Goal: Task Accomplishment & Management: Complete application form

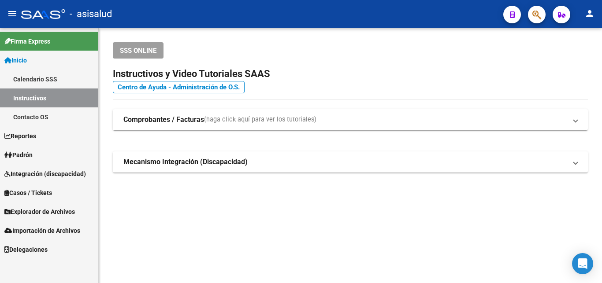
click at [27, 155] on span "Padrón" at bounding box center [18, 155] width 28 height 10
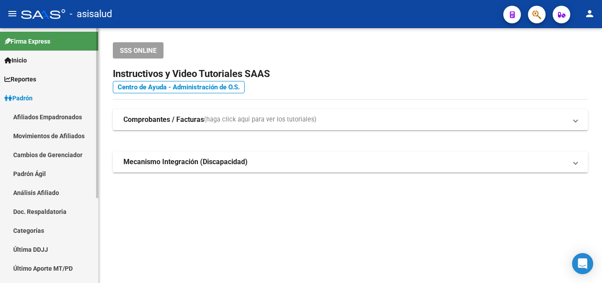
click at [36, 192] on link "Análisis Afiliado" at bounding box center [49, 192] width 98 height 19
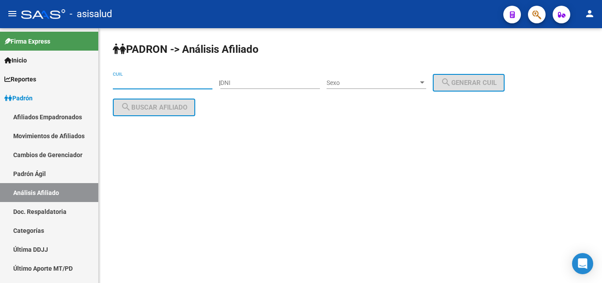
click at [121, 80] on input "CUIL" at bounding box center [163, 82] width 100 height 7
paste input "27-35859120-0"
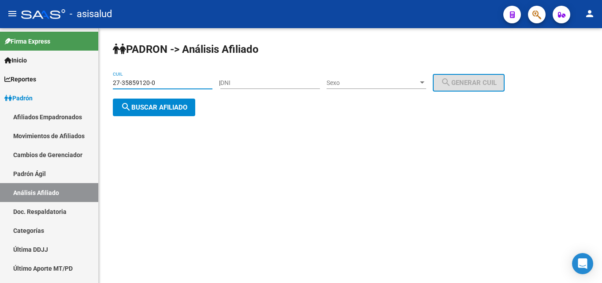
click at [152, 108] on span "search Buscar afiliado" at bounding box center [154, 108] width 67 height 8
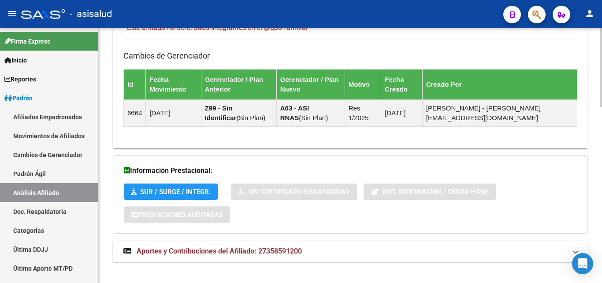
scroll to position [571, 0]
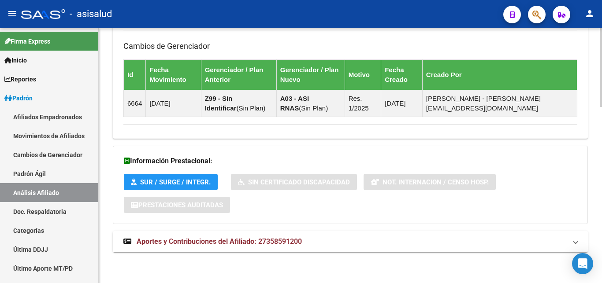
click at [203, 241] on span "Aportes y Contribuciones del Afiliado: 27358591200" at bounding box center [219, 242] width 165 height 8
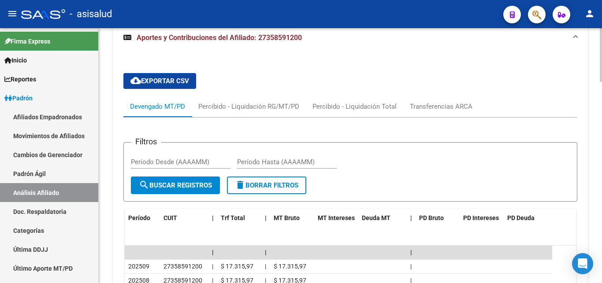
scroll to position [824, 0]
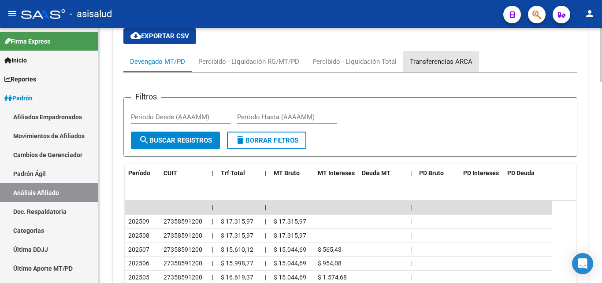
click at [442, 59] on div "Transferencias ARCA" at bounding box center [441, 62] width 63 height 10
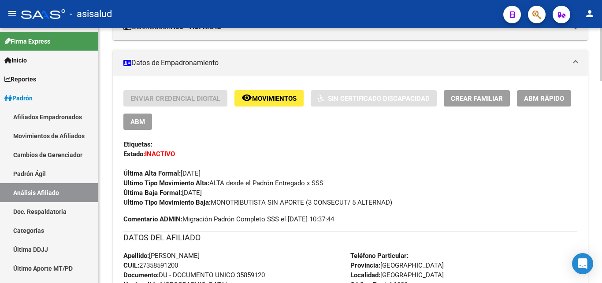
scroll to position [0, 0]
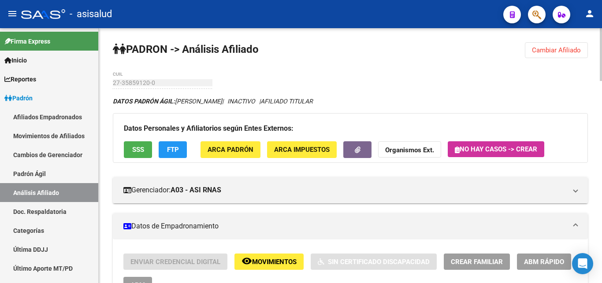
click at [553, 50] on span "Cambiar Afiliado" at bounding box center [556, 50] width 49 height 8
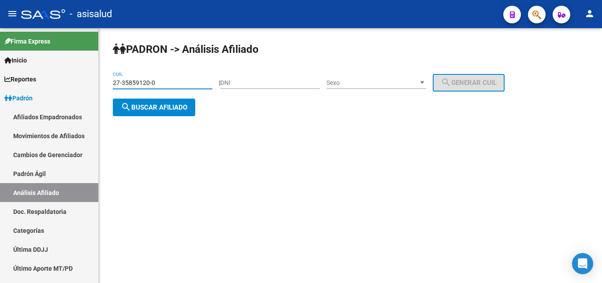
drag, startPoint x: 113, startPoint y: 82, endPoint x: 156, endPoint y: 82, distance: 43.2
click at [156, 82] on input "27-35859120-0" at bounding box center [163, 82] width 100 height 7
paste input "0-40771331-2"
type input "20-40771331-2"
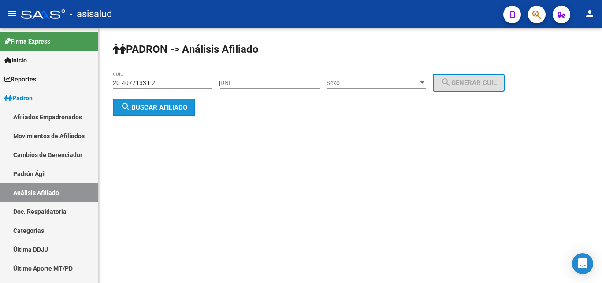
click at [153, 106] on span "search Buscar afiliado" at bounding box center [154, 108] width 67 height 8
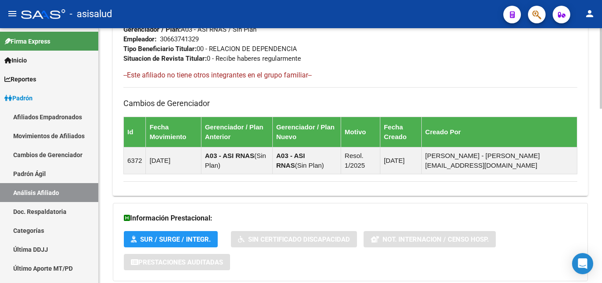
scroll to position [552, 0]
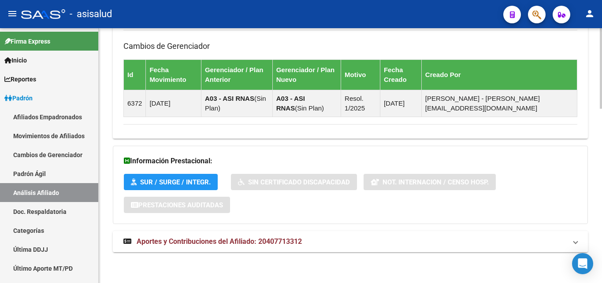
click at [237, 240] on span "Aportes y Contribuciones del Afiliado: 20407713312" at bounding box center [219, 242] width 165 height 8
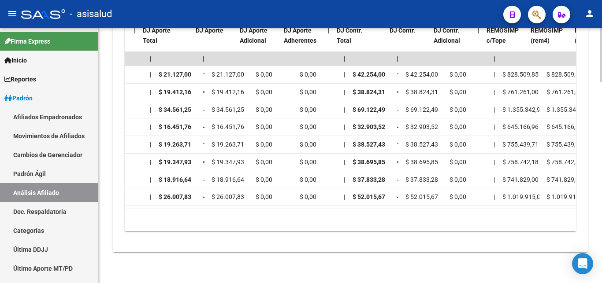
scroll to position [0, 952]
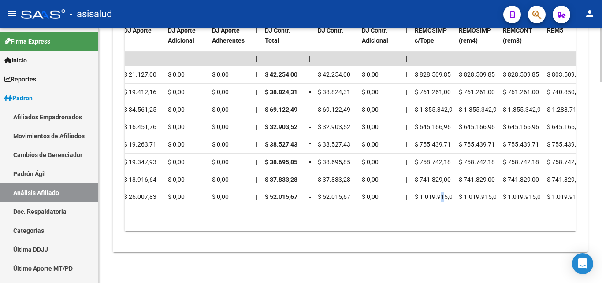
drag, startPoint x: 208, startPoint y: 208, endPoint x: 439, endPoint y: 200, distance: 231.1
click at [439, 200] on datatable-body "| | | | | | | | | | | | | 202508 30663741329 $ 63.381,00 | | $ 63.381,00 $ 63.3…" at bounding box center [350, 130] width 451 height 157
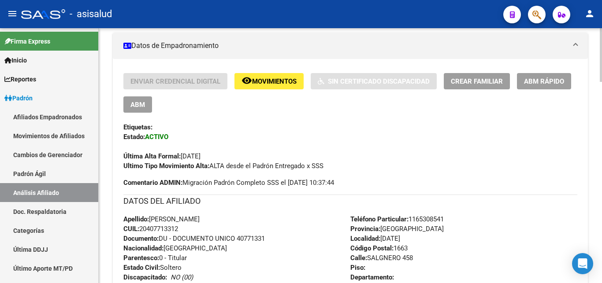
scroll to position [180, 0]
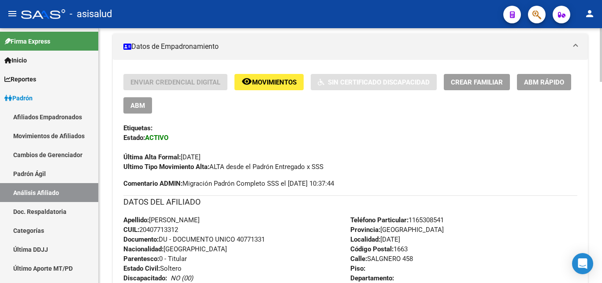
click at [464, 79] on span "Crear Familiar" at bounding box center [477, 82] width 52 height 8
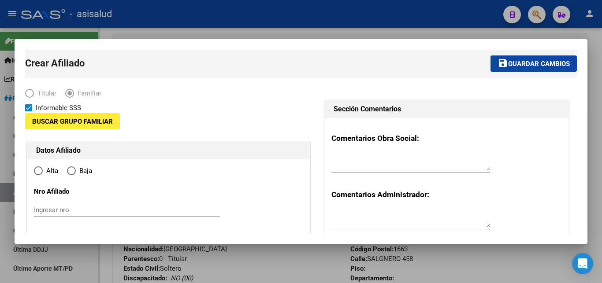
type input "[DATE]"
type input "1663"
type input "SALGNERO 458"
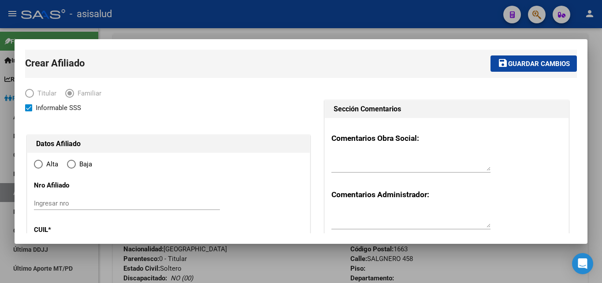
radio input "true"
type input "30-66374132-9"
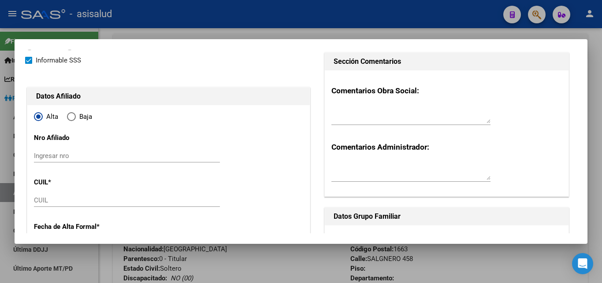
scroll to position [95, 0]
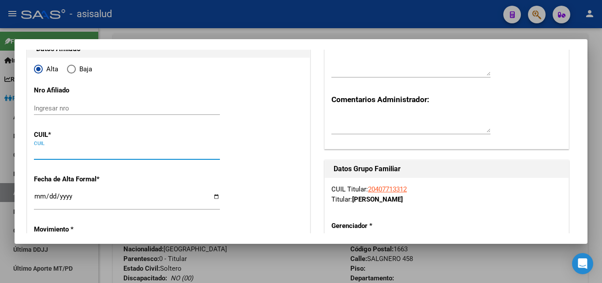
click at [36, 151] on input "CUIL" at bounding box center [127, 153] width 186 height 8
paste input "27-38854402-9"
type input "27-38854402-9"
type input "38854402"
type input "BUSTO"
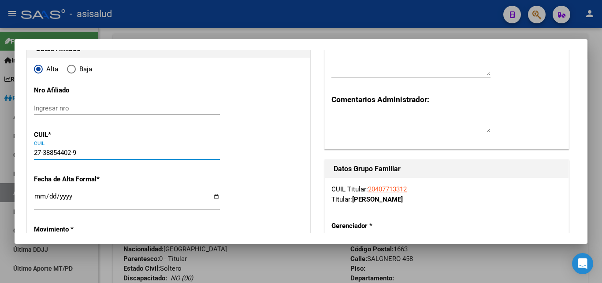
type input "[PERSON_NAME]"
type input "[DATE]"
type input "SANTA MARIA"
type input "[PERSON_NAME]"
type input "1134"
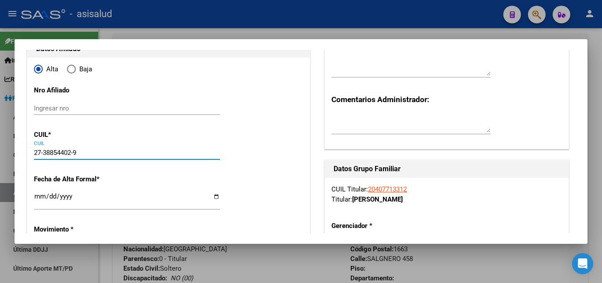
type input "27-38854402-9"
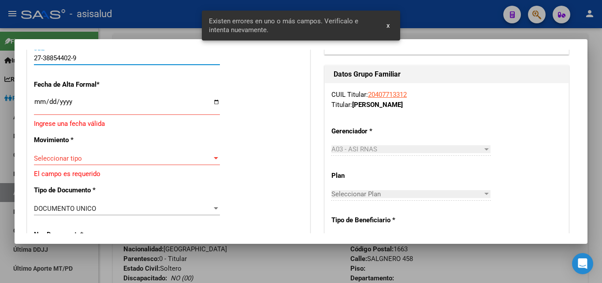
scroll to position [190, 0]
click at [38, 106] on input "Ingresar fecha" at bounding box center [127, 105] width 186 height 14
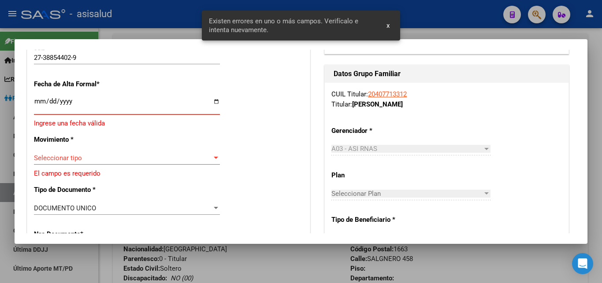
type input "[DATE]"
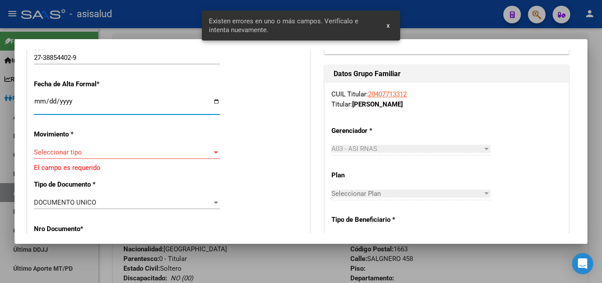
click at [216, 149] on div at bounding box center [216, 152] width 8 height 7
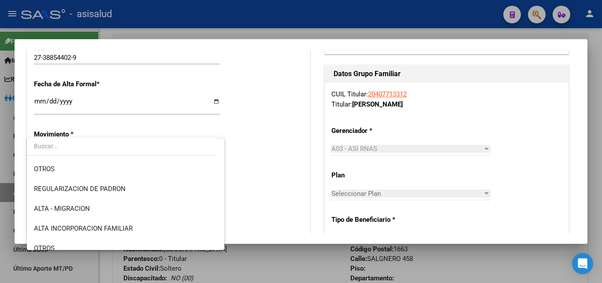
scroll to position [95, 0]
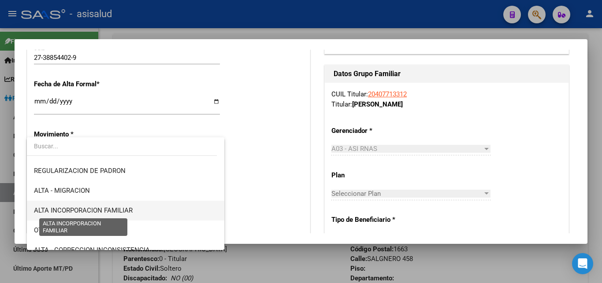
click at [108, 211] on span "ALTA INCORPORACION FAMILIAR" at bounding box center [83, 211] width 99 height 8
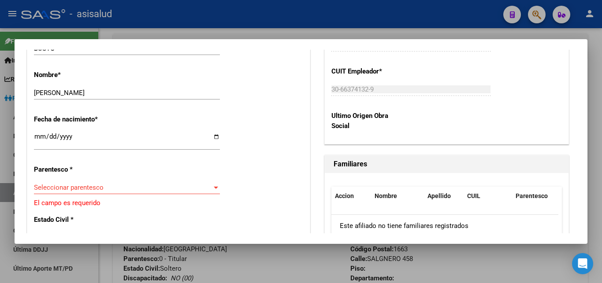
scroll to position [476, 0]
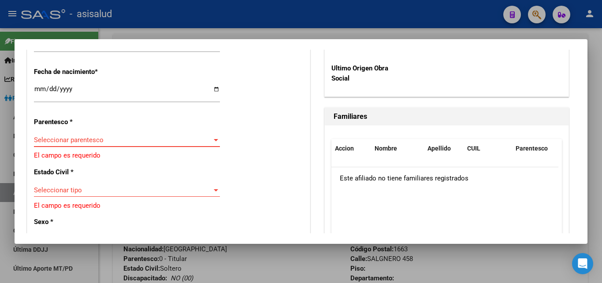
click at [212, 137] on div at bounding box center [216, 140] width 8 height 7
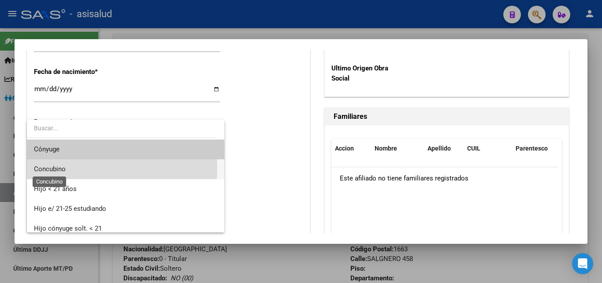
drag, startPoint x: 45, startPoint y: 167, endPoint x: 153, endPoint y: 138, distance: 111.3
click at [48, 167] on span "Concubino" at bounding box center [50, 169] width 32 height 8
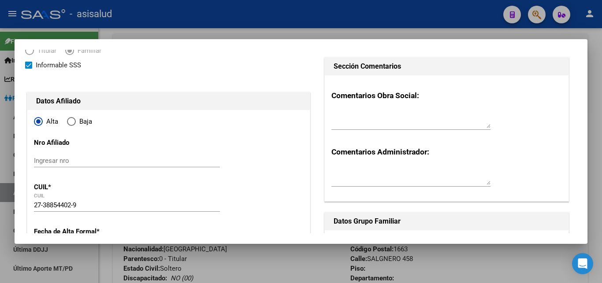
scroll to position [0, 0]
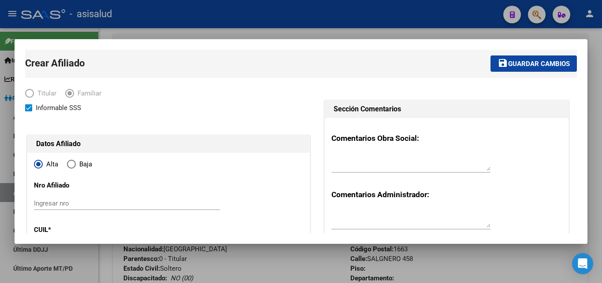
click at [508, 62] on span "Guardar cambios" at bounding box center [539, 64] width 62 height 8
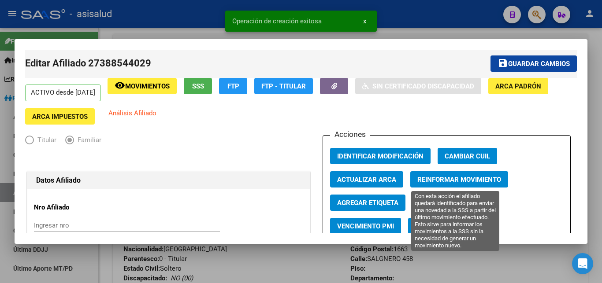
click at [454, 180] on span "Reinformar Movimiento" at bounding box center [459, 180] width 84 height 8
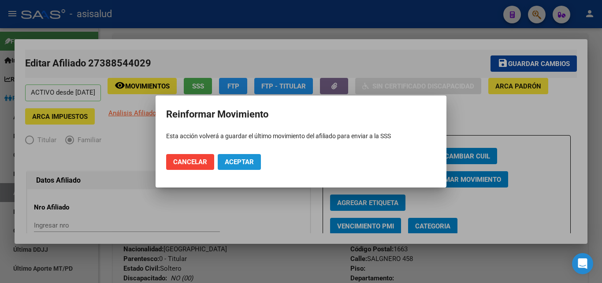
click at [244, 160] on span "Aceptar" at bounding box center [239, 162] width 29 height 8
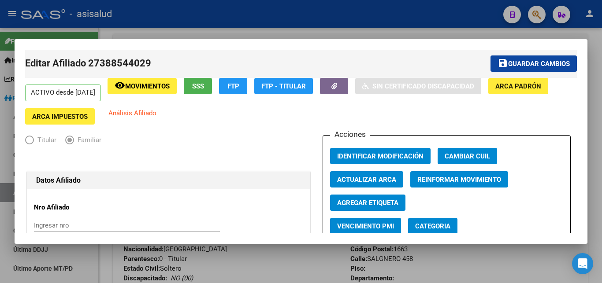
click at [601, 129] on div at bounding box center [301, 141] width 602 height 283
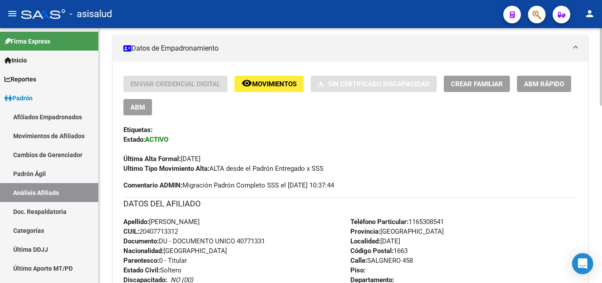
scroll to position [225, 0]
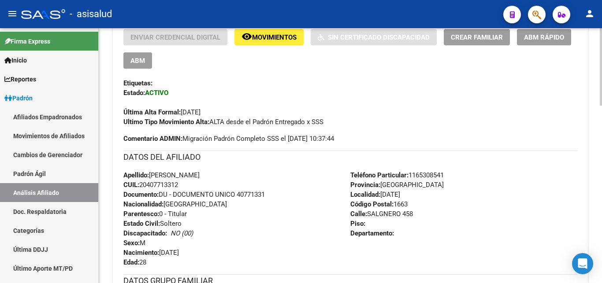
click at [480, 37] on span "Crear Familiar" at bounding box center [477, 37] width 52 height 8
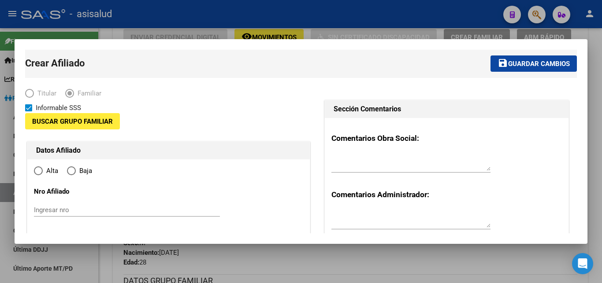
type input "30-66374132-9"
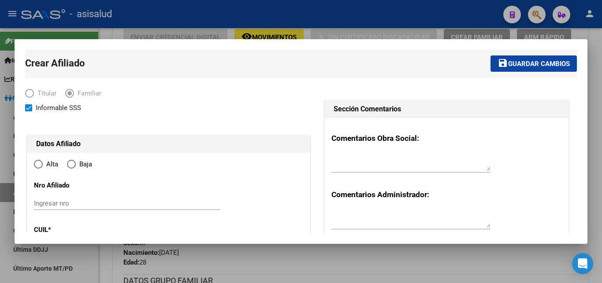
type input "[DATE]"
type input "1663"
type input "SALGNERO 458"
radio input "true"
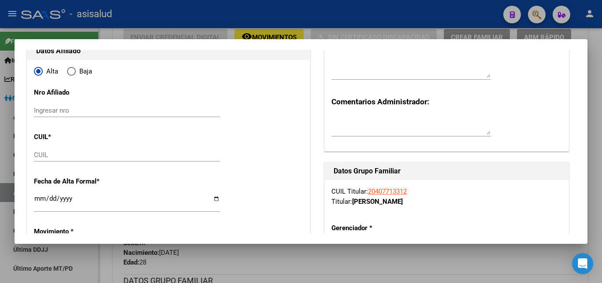
type input "30-66374132-9"
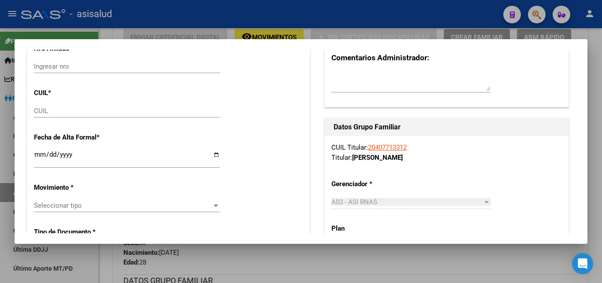
scroll to position [143, 0]
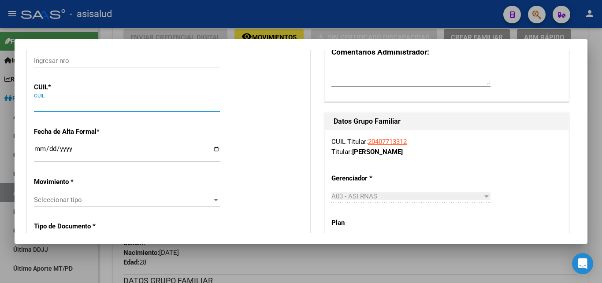
click at [44, 105] on input "CUIL" at bounding box center [127, 105] width 186 height 8
paste input "23-59050901-9"
type input "23-59050901-9"
type input "59050901"
type input "RIVADENEIRA BUSTO"
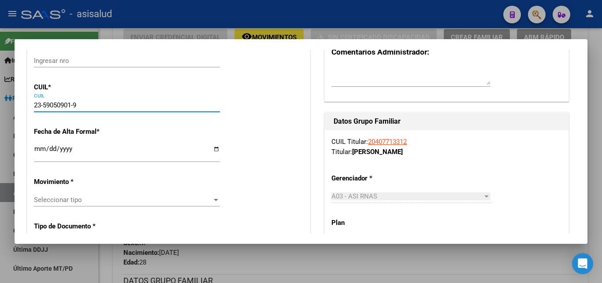
type input "NAHITAN NICOLAS"
type input "2021-11-12"
type input "[DATE]"
type input "PAULA ALBARRACIN"
type input "1134"
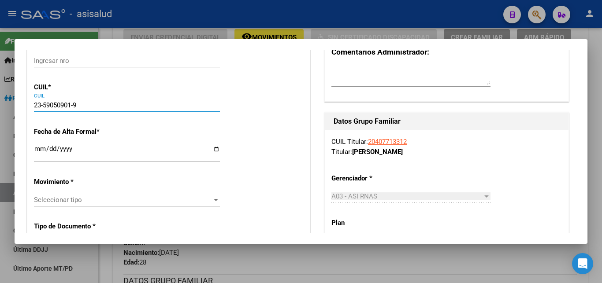
type input "23-59050901-9"
click at [37, 151] on input "Ingresar fecha" at bounding box center [127, 152] width 186 height 14
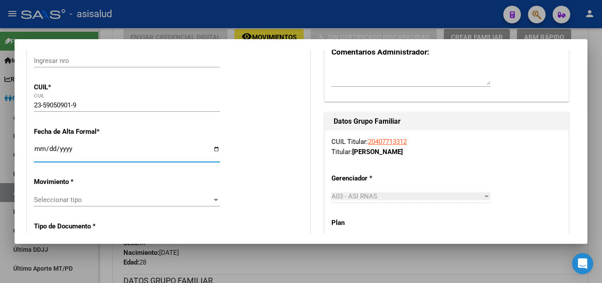
type input "[DATE]"
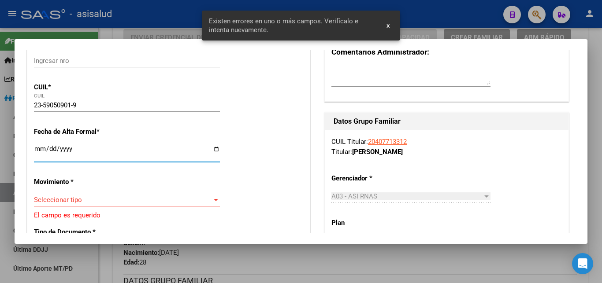
click at [214, 197] on div at bounding box center [216, 200] width 8 height 7
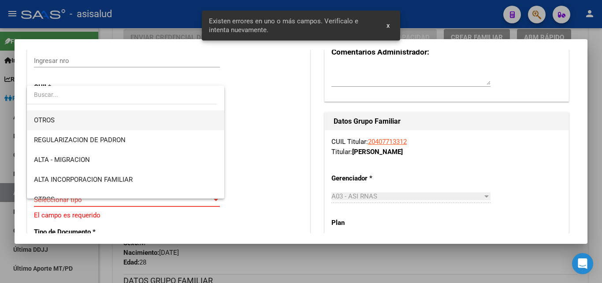
scroll to position [95, 0]
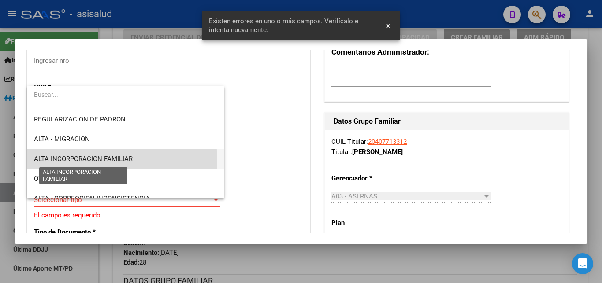
click at [112, 160] on span "ALTA INCORPORACION FAMILIAR" at bounding box center [83, 159] width 99 height 8
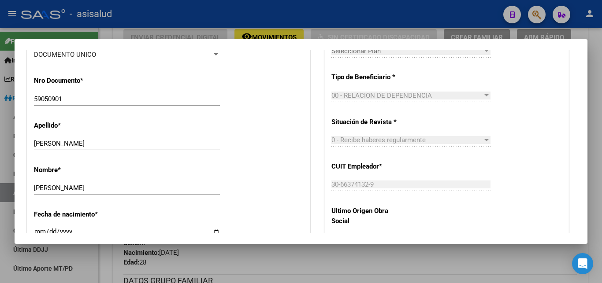
scroll to position [428, 0]
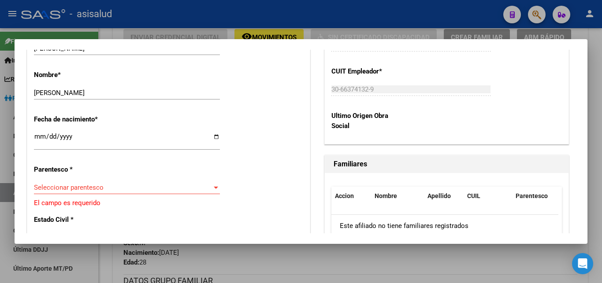
click at [213, 184] on div at bounding box center [216, 187] width 8 height 7
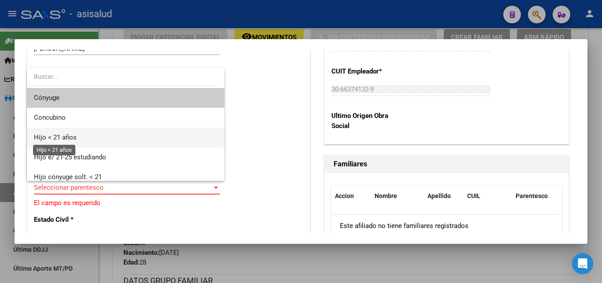
click at [61, 139] on span "Hijo < 21 años" at bounding box center [55, 138] width 43 height 8
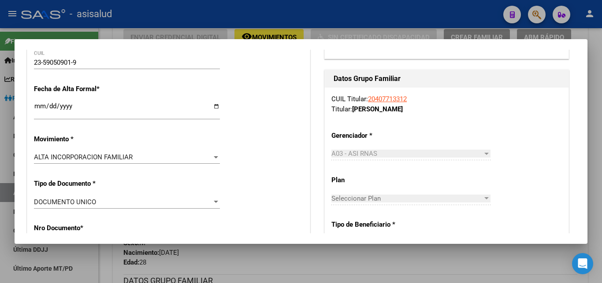
scroll to position [0, 0]
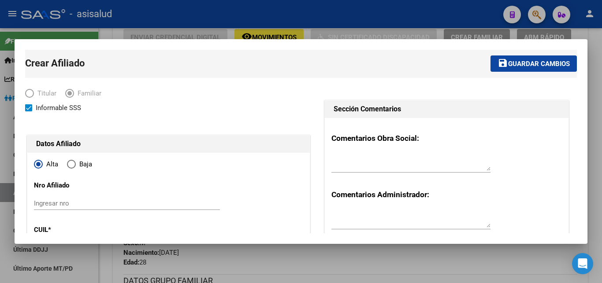
click at [519, 64] on span "Guardar cambios" at bounding box center [539, 64] width 62 height 8
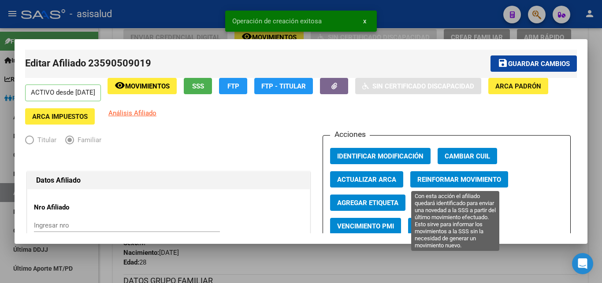
click at [457, 177] on span "Reinformar Movimiento" at bounding box center [459, 180] width 84 height 8
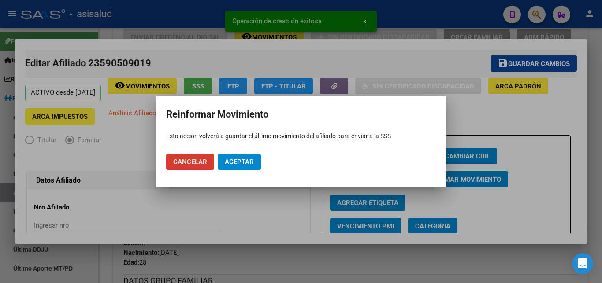
click at [237, 161] on span "Aceptar" at bounding box center [239, 162] width 29 height 8
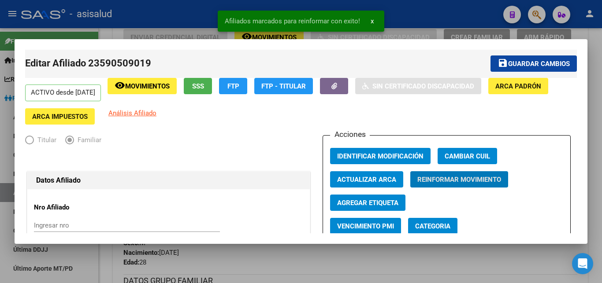
click at [371, 22] on span "x" at bounding box center [372, 21] width 3 height 8
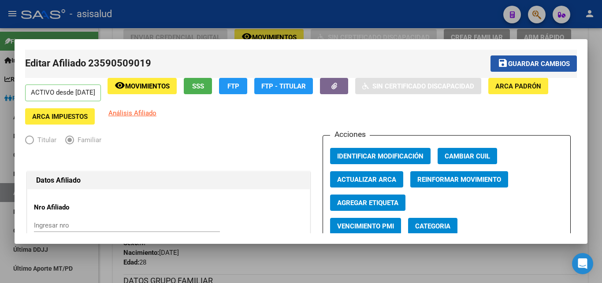
click at [528, 63] on span "Guardar cambios" at bounding box center [539, 64] width 62 height 8
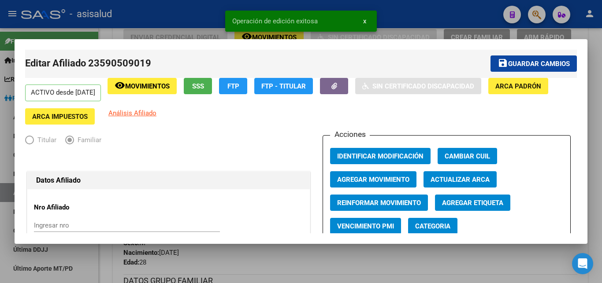
click at [362, 21] on button "x" at bounding box center [364, 21] width 17 height 16
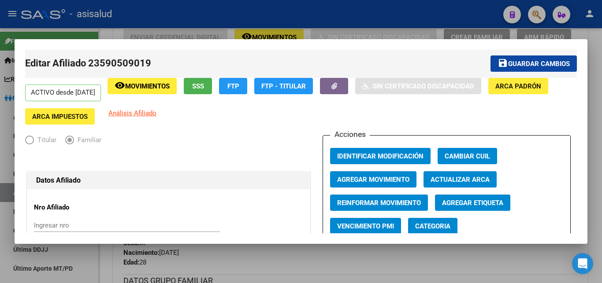
click at [595, 105] on div at bounding box center [301, 141] width 602 height 283
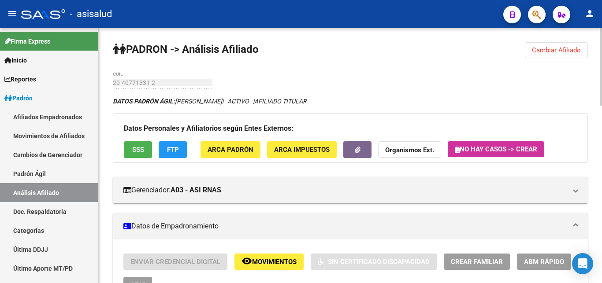
click at [544, 50] on span "Cambiar Afiliado" at bounding box center [556, 50] width 49 height 8
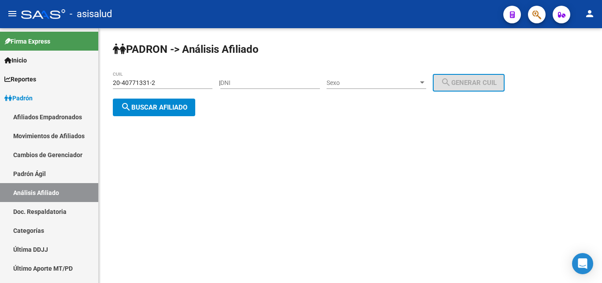
click at [160, 107] on span "search Buscar afiliado" at bounding box center [154, 108] width 67 height 8
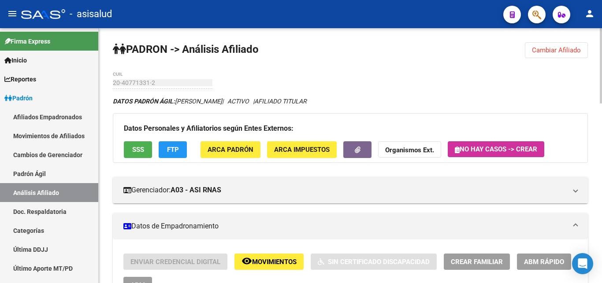
click at [552, 50] on span "Cambiar Afiliado" at bounding box center [556, 50] width 49 height 8
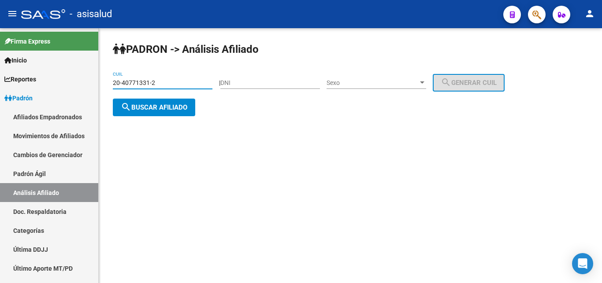
drag, startPoint x: 113, startPoint y: 82, endPoint x: 156, endPoint y: 82, distance: 42.3
click at [156, 82] on input "20-40771331-2" at bounding box center [163, 82] width 100 height 7
paste input "7-30612430"
type input "27-30612430-2"
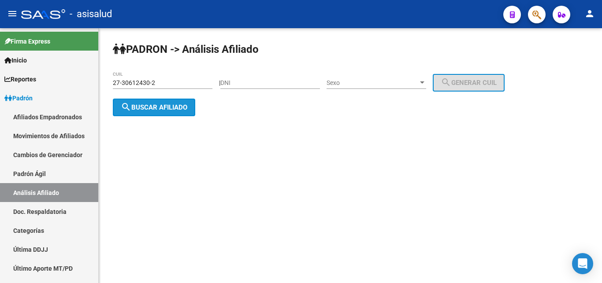
click at [149, 108] on span "search Buscar afiliado" at bounding box center [154, 108] width 67 height 8
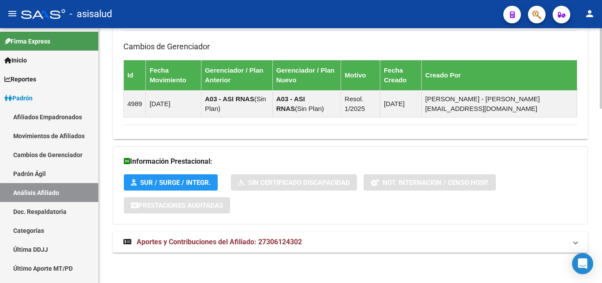
scroll to position [552, 0]
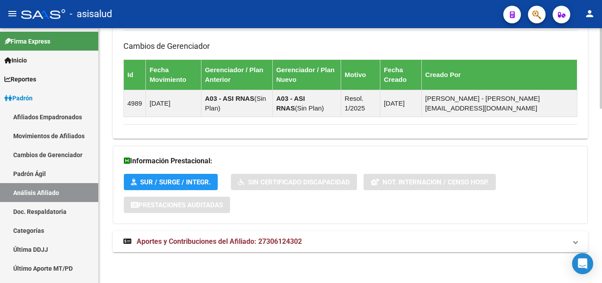
click at [237, 242] on span "Aportes y Contribuciones del Afiliado: 27306124302" at bounding box center [219, 242] width 165 height 8
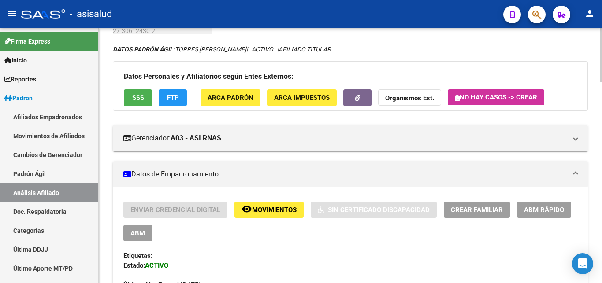
scroll to position [45, 0]
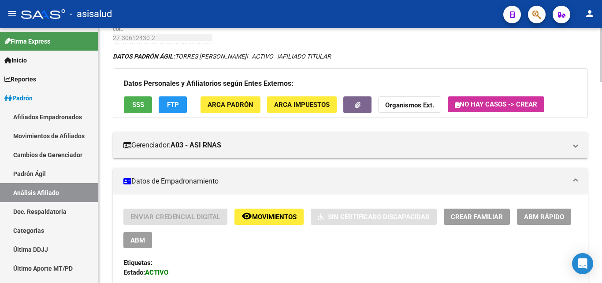
click at [478, 214] on span "Crear Familiar" at bounding box center [477, 217] width 52 height 8
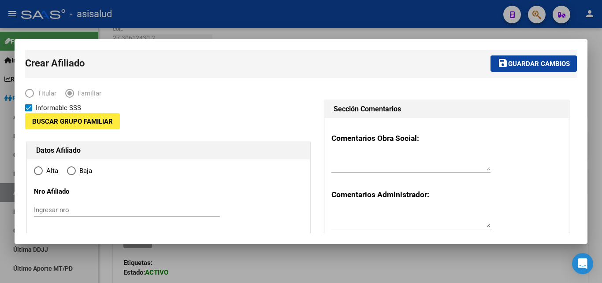
type input "30-55778239-3"
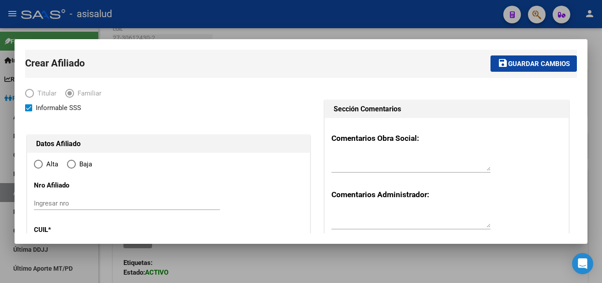
type input "LIBERTAD"
type input "1716"
type input "MALVINAS 3110"
radio input "true"
type input "30-55778239-3"
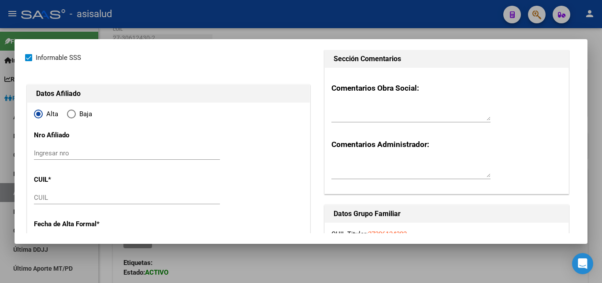
scroll to position [143, 0]
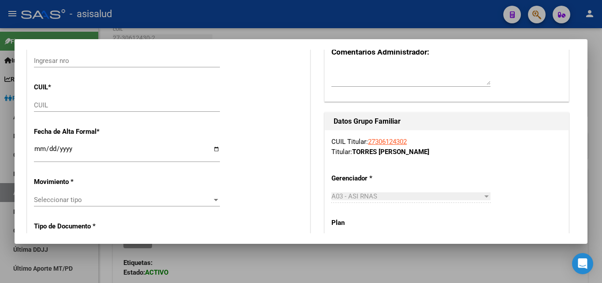
click at [39, 108] on input "CUIL" at bounding box center [127, 105] width 186 height 8
paste input "27-30612430-2"
type input "27-30612430-2"
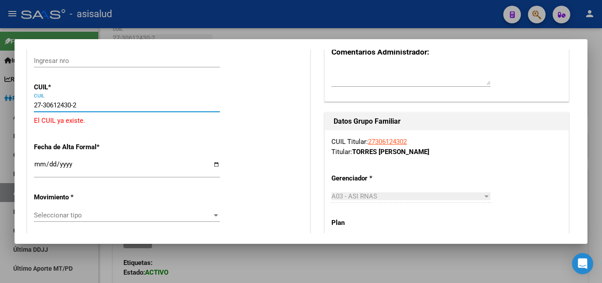
type input "30612430"
type input "TORRES"
type input "DANIELA BAIANA ESTER"
type input "1983-04-16"
type input "LIBERTAD"
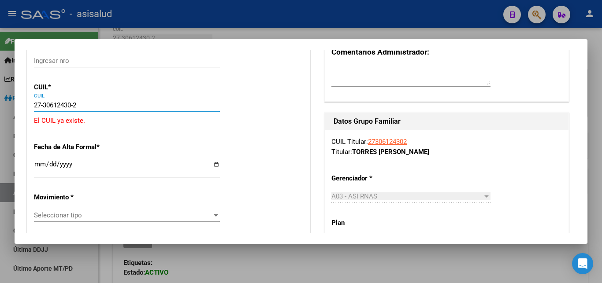
type input "MALVINAS"
type input "3110"
drag, startPoint x: 85, startPoint y: 103, endPoint x: 27, endPoint y: 103, distance: 58.6
click at [34, 103] on input "27-30612430-2" at bounding box center [127, 105] width 186 height 8
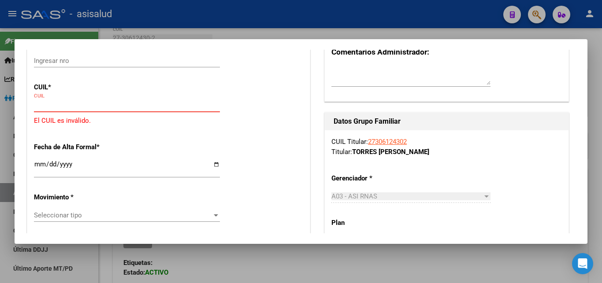
click at [37, 104] on input "CUIL" at bounding box center [127, 105] width 186 height 8
paste input "23-46824218-4"
type input "23-46824218-4"
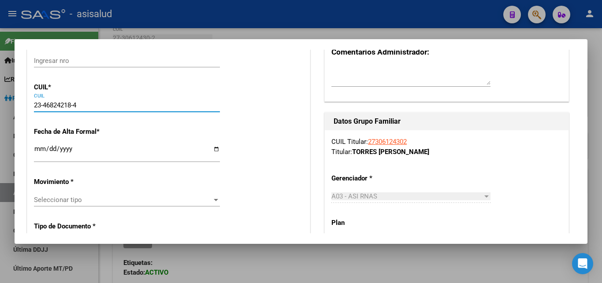
type input "46824218"
type input "PAEZ ALEXANDRA PRISCILA NICOLE"
type input "2005-05-25"
type input "LIBERTAD"
type input "TRIUNVIRATO"
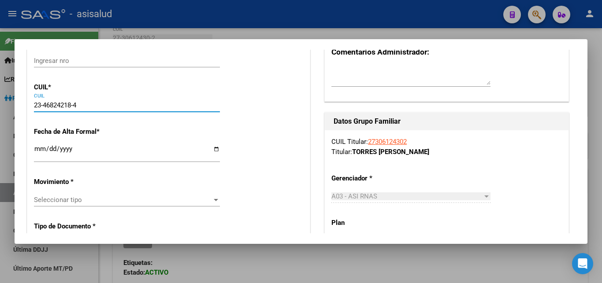
type input "440"
type input "23-46824218-4"
click at [37, 152] on input "Ingresar fecha" at bounding box center [127, 152] width 186 height 14
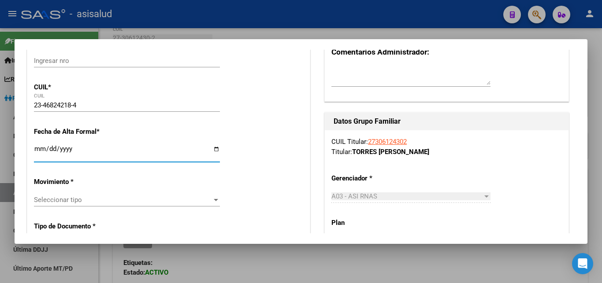
type input "[DATE]"
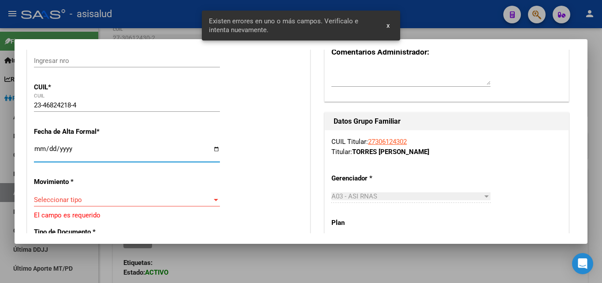
click at [214, 199] on div at bounding box center [216, 200] width 4 height 2
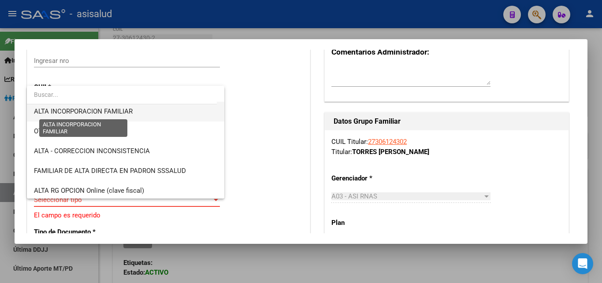
click at [113, 111] on span "ALTA INCORPORACION FAMILIAR" at bounding box center [83, 112] width 99 height 8
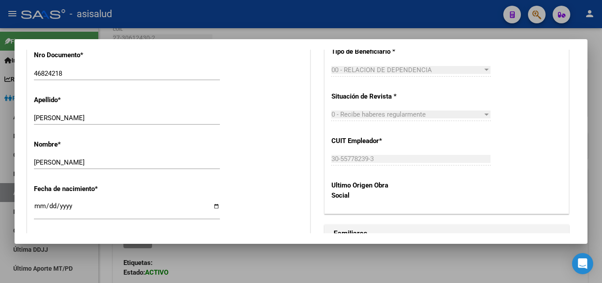
scroll to position [381, 0]
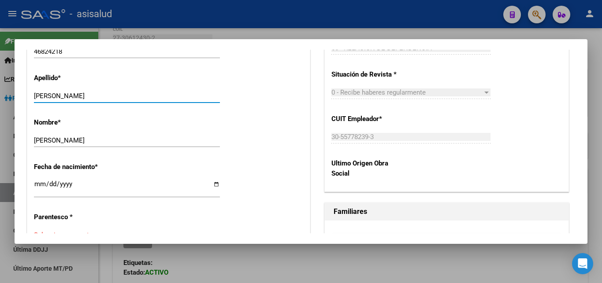
drag, startPoint x: 90, startPoint y: 91, endPoint x: 141, endPoint y: 90, distance: 50.7
click at [141, 92] on input "PAEZ ALEXANDRA PRISCILA NICOLE" at bounding box center [127, 96] width 186 height 8
type input "PAEZ ALEXANDRA"
drag, startPoint x: 35, startPoint y: 134, endPoint x: 106, endPoint y: 135, distance: 70.5
click at [106, 137] on input "DANIELA BAIANA ESTER" at bounding box center [127, 141] width 186 height 8
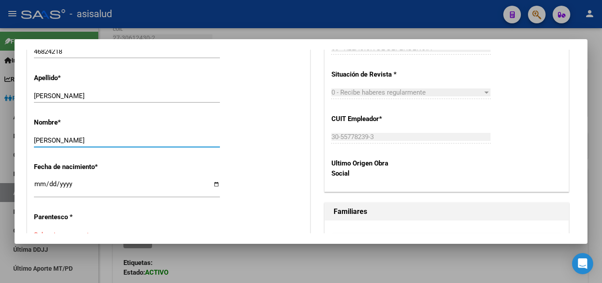
paste input "PRISCILA NICOLE"
type input "PRISCILA NICOLE"
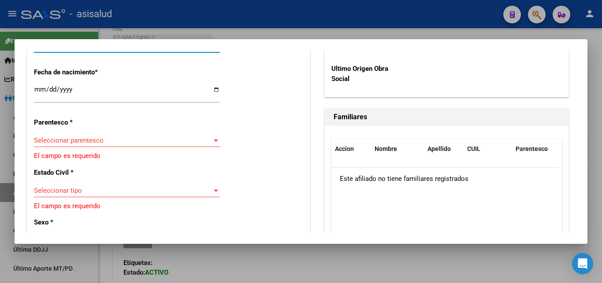
scroll to position [476, 0]
click at [212, 137] on div at bounding box center [216, 140] width 8 height 7
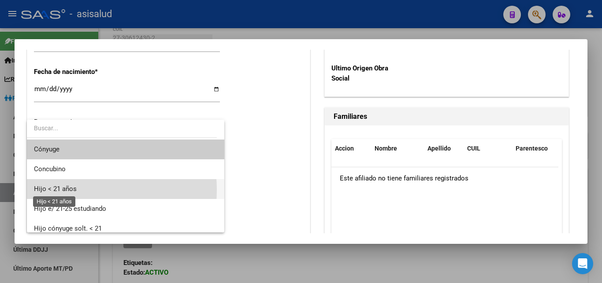
click at [67, 190] on span "Hijo < 21 años" at bounding box center [55, 189] width 43 height 8
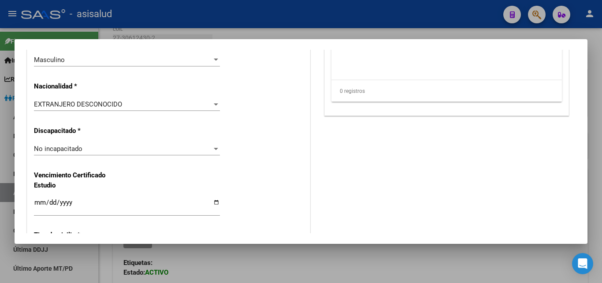
scroll to position [666, 0]
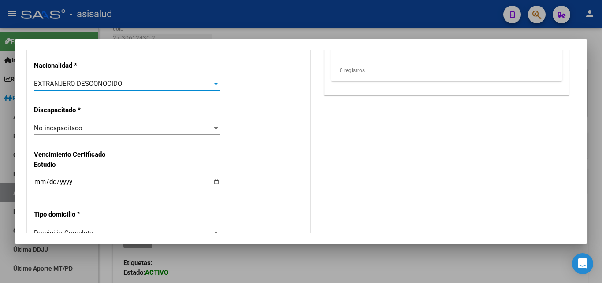
click at [212, 80] on div at bounding box center [216, 83] width 8 height 7
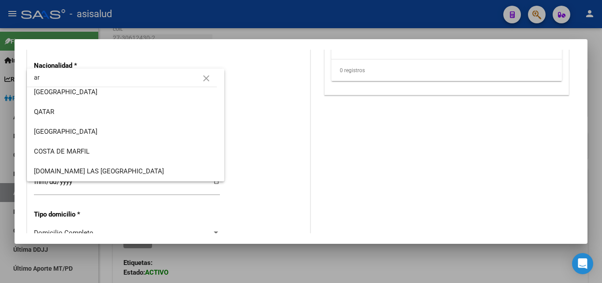
scroll to position [0, 0]
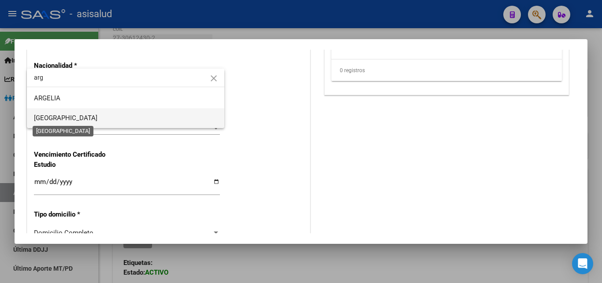
type input "arg"
click at [62, 119] on span "[GEOGRAPHIC_DATA]" at bounding box center [65, 118] width 63 height 8
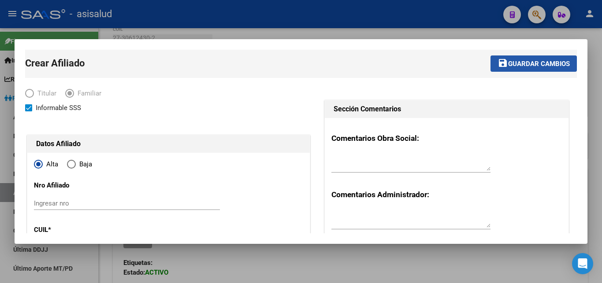
click at [520, 64] on span "Guardar cambios" at bounding box center [539, 64] width 62 height 8
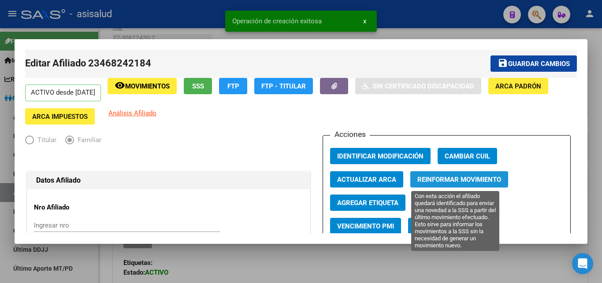
click at [427, 179] on span "Reinformar Movimiento" at bounding box center [459, 180] width 84 height 8
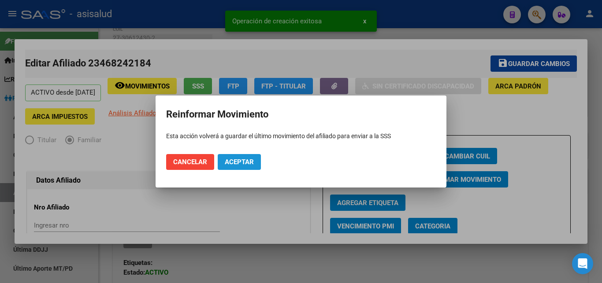
click at [240, 164] on span "Aceptar" at bounding box center [239, 162] width 29 height 8
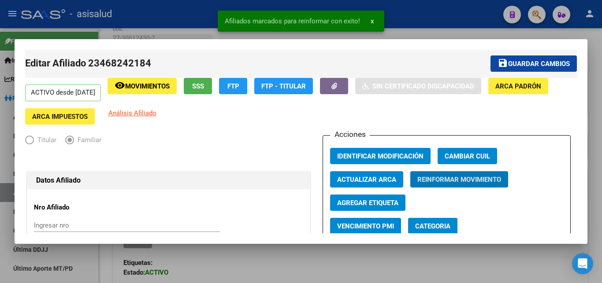
click at [601, 109] on div at bounding box center [301, 141] width 602 height 283
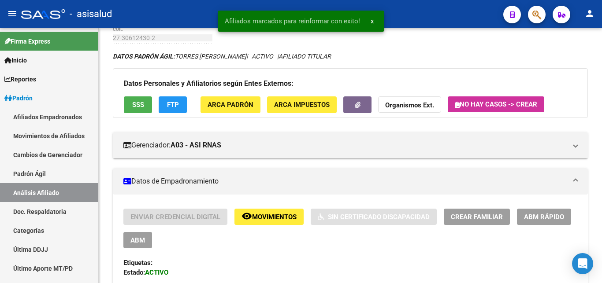
click at [372, 22] on span "x" at bounding box center [372, 21] width 3 height 8
